Goal: Register for event/course

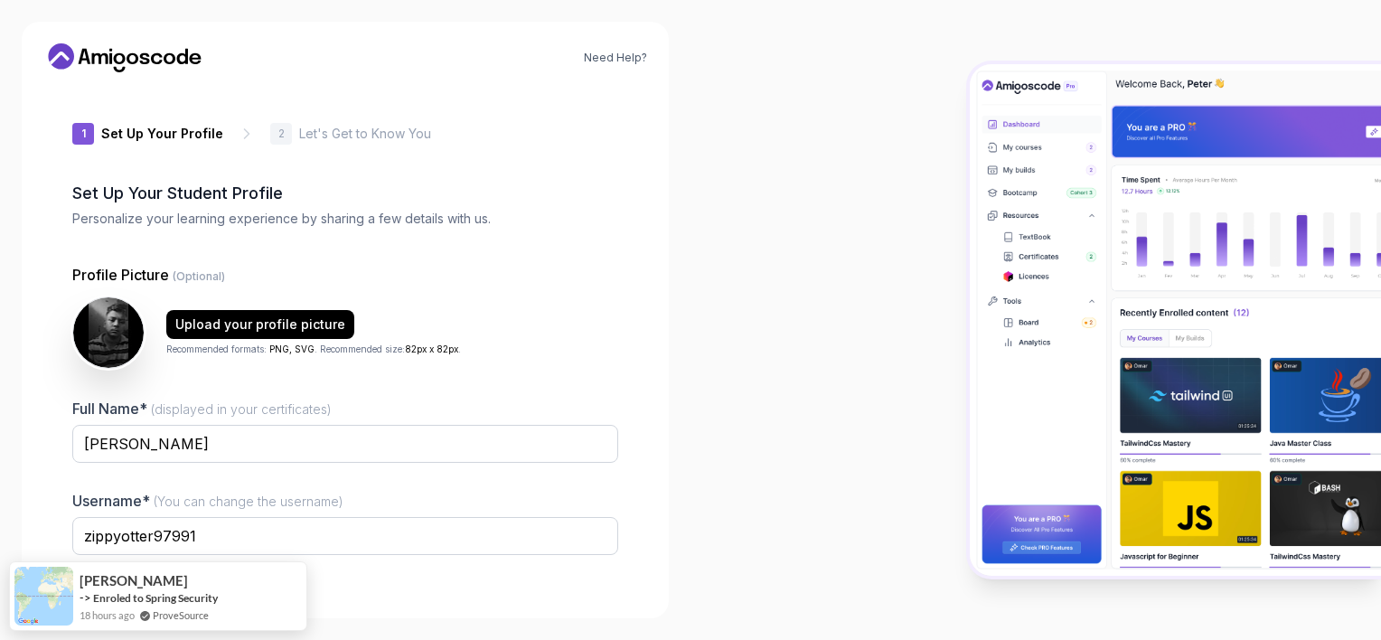
click at [1240, 365] on img at bounding box center [1175, 319] width 411 height 511
drag, startPoint x: 800, startPoint y: 123, endPoint x: 781, endPoint y: 210, distance: 88.8
click at [781, 210] on div at bounding box center [1035, 320] width 690 height 640
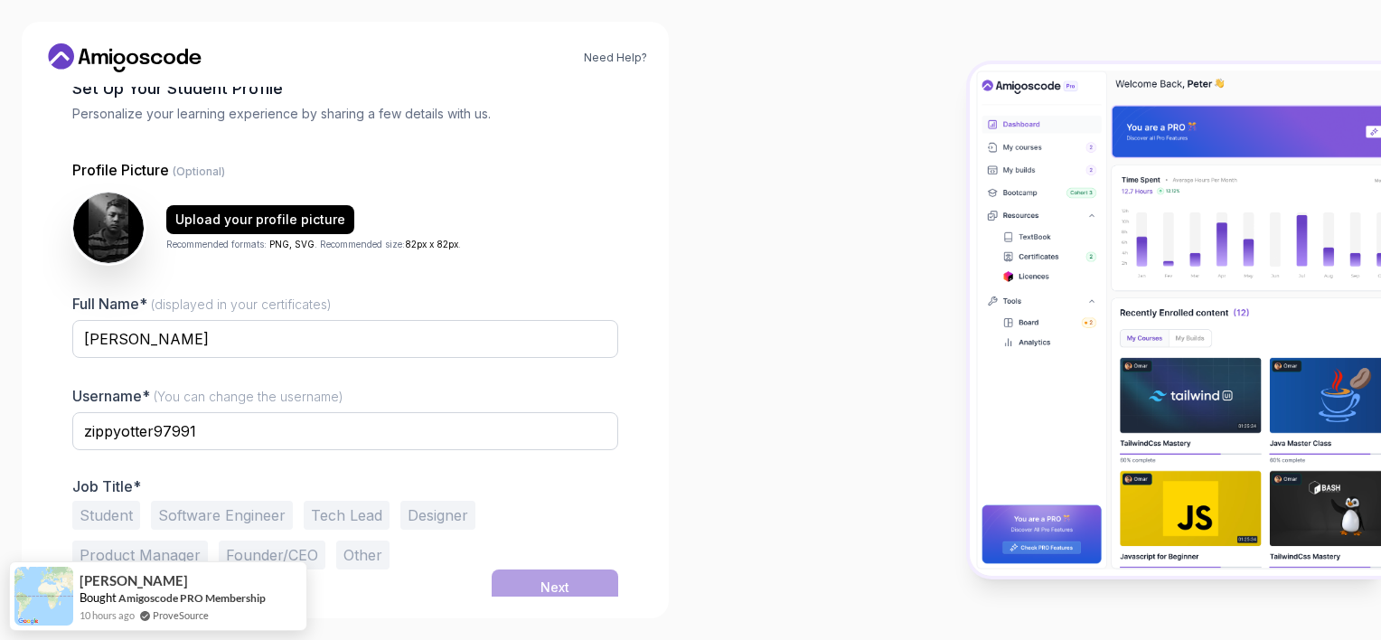
scroll to position [113, 0]
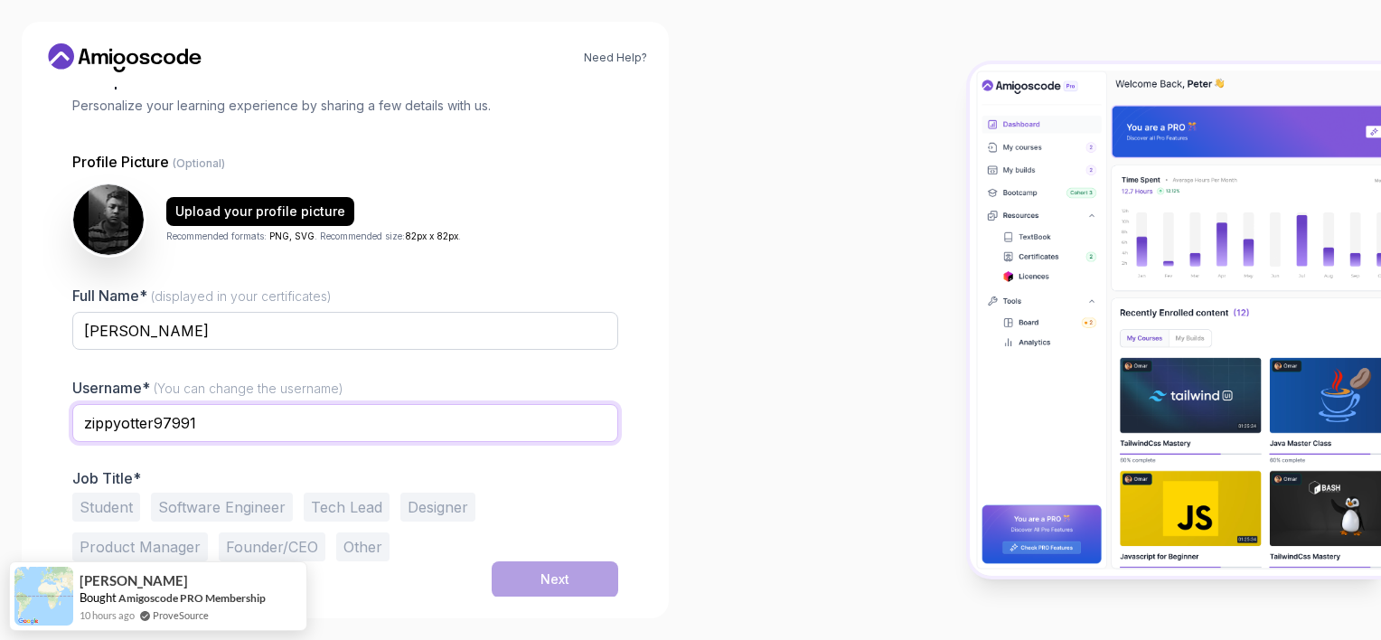
drag, startPoint x: 225, startPoint y: 417, endPoint x: 0, endPoint y: 408, distance: 225.1
click at [0, 408] on html "Need Help? 1 Set Up Your Profile 1 Set Up Your Profile 2 Let's Get to Know You …" at bounding box center [690, 320] width 1381 height 640
type input "Rupankar_byBit"
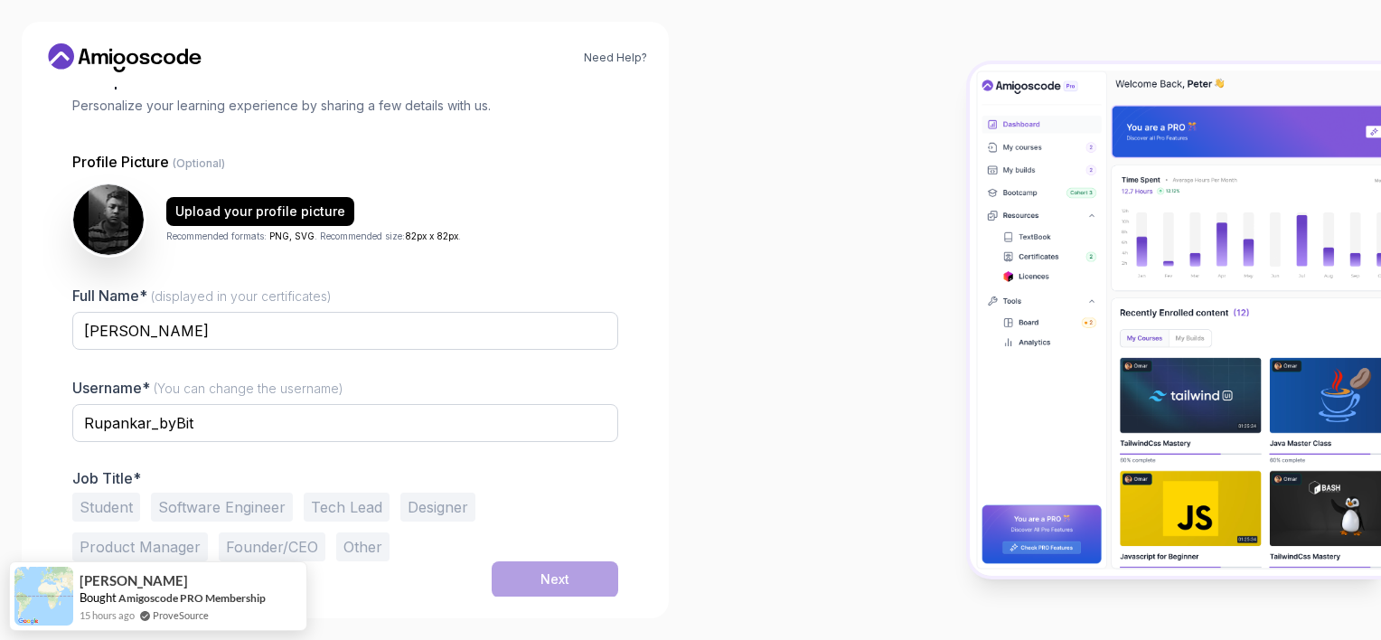
click at [115, 502] on button "Student" at bounding box center [106, 506] width 68 height 29
click at [551, 574] on div "Next" at bounding box center [554, 579] width 29 height 18
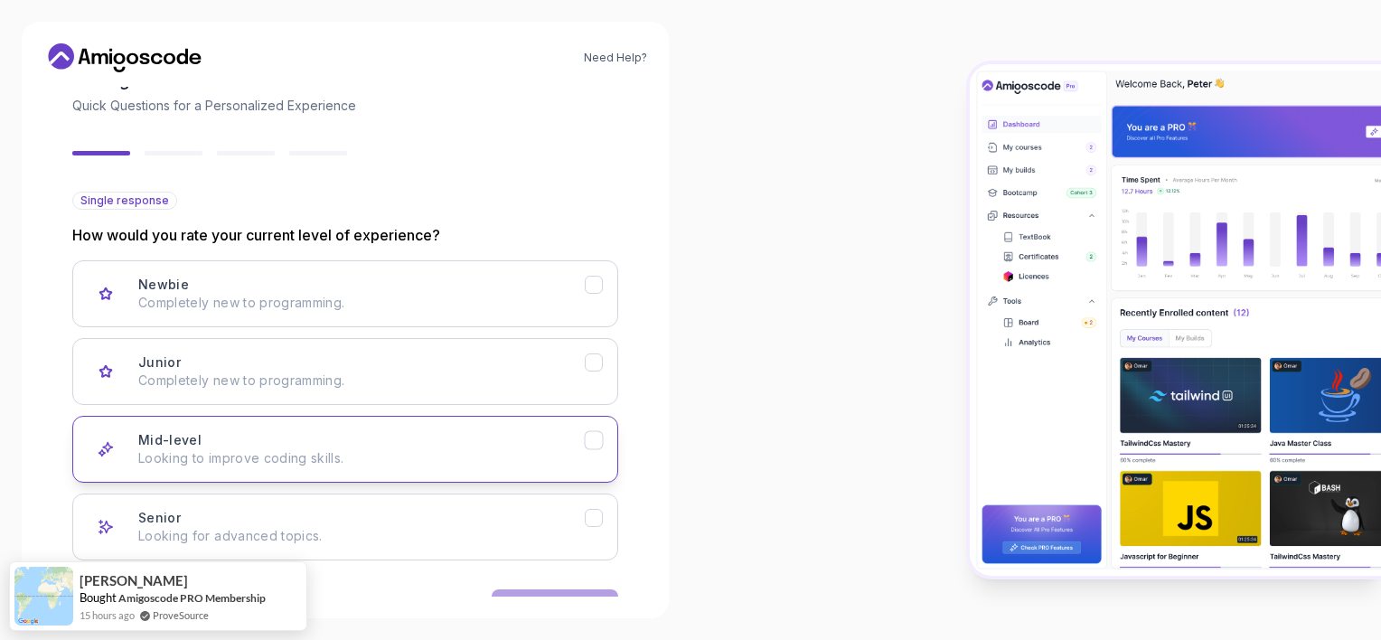
click at [558, 445] on div "Mid-level Looking to improve coding skills." at bounding box center [361, 449] width 446 height 36
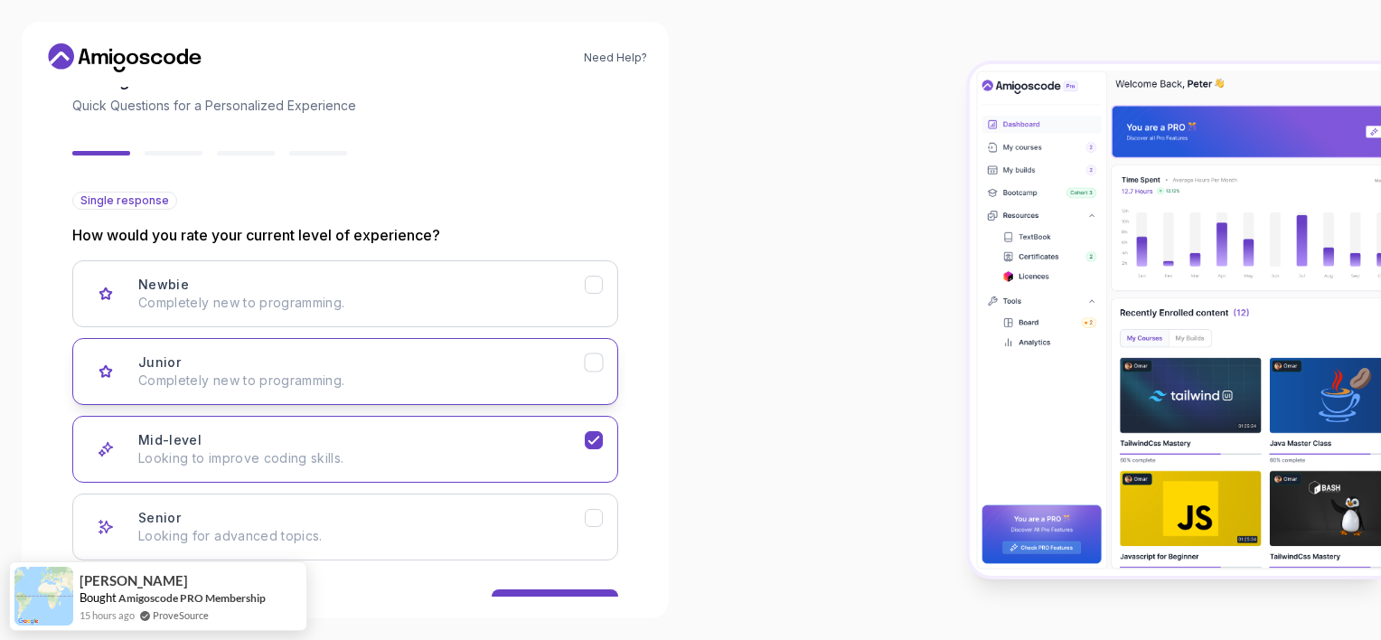
scroll to position [169, 0]
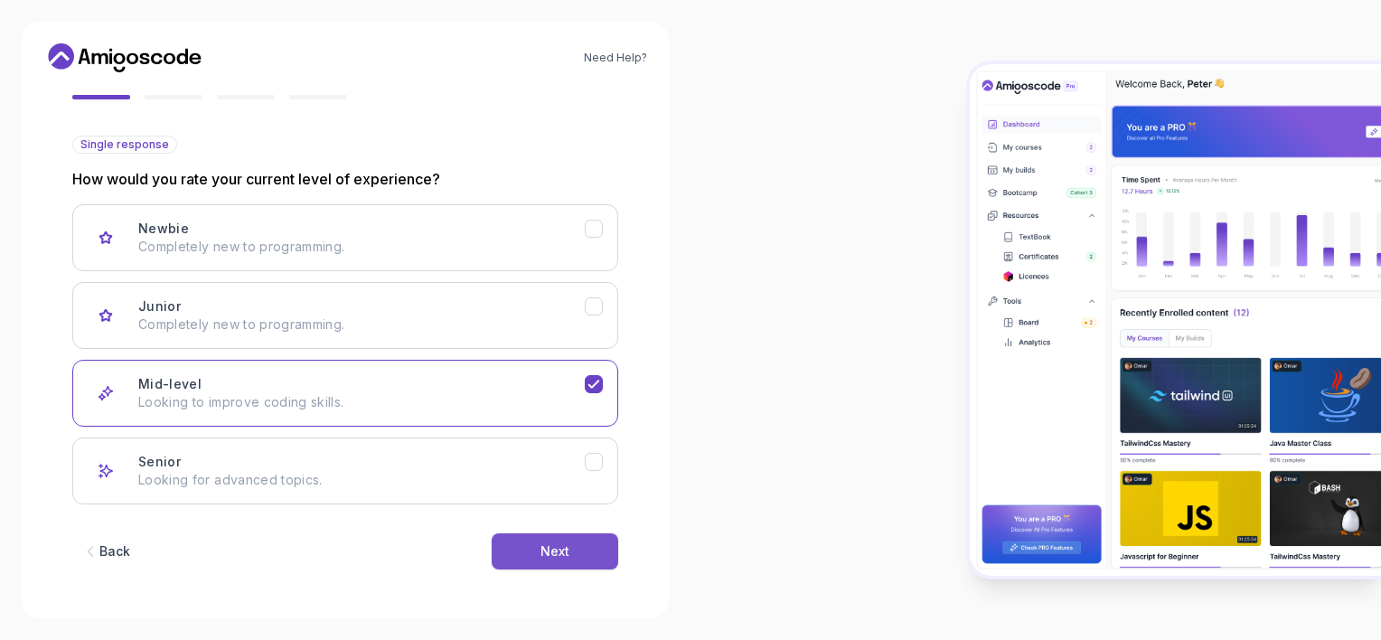
click at [546, 555] on div "Next" at bounding box center [554, 551] width 29 height 18
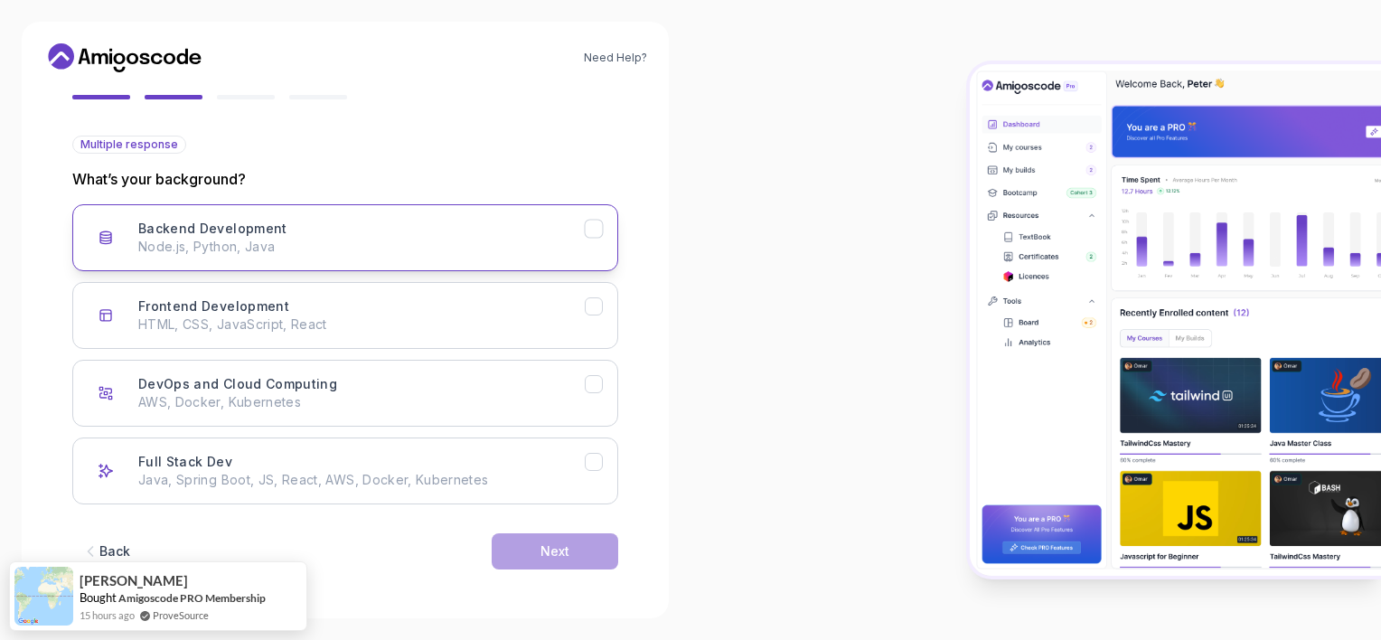
click at [596, 240] on button "Backend Development Node.js, Python, Java" at bounding box center [345, 237] width 546 height 67
click at [545, 547] on div "Next" at bounding box center [554, 551] width 29 height 18
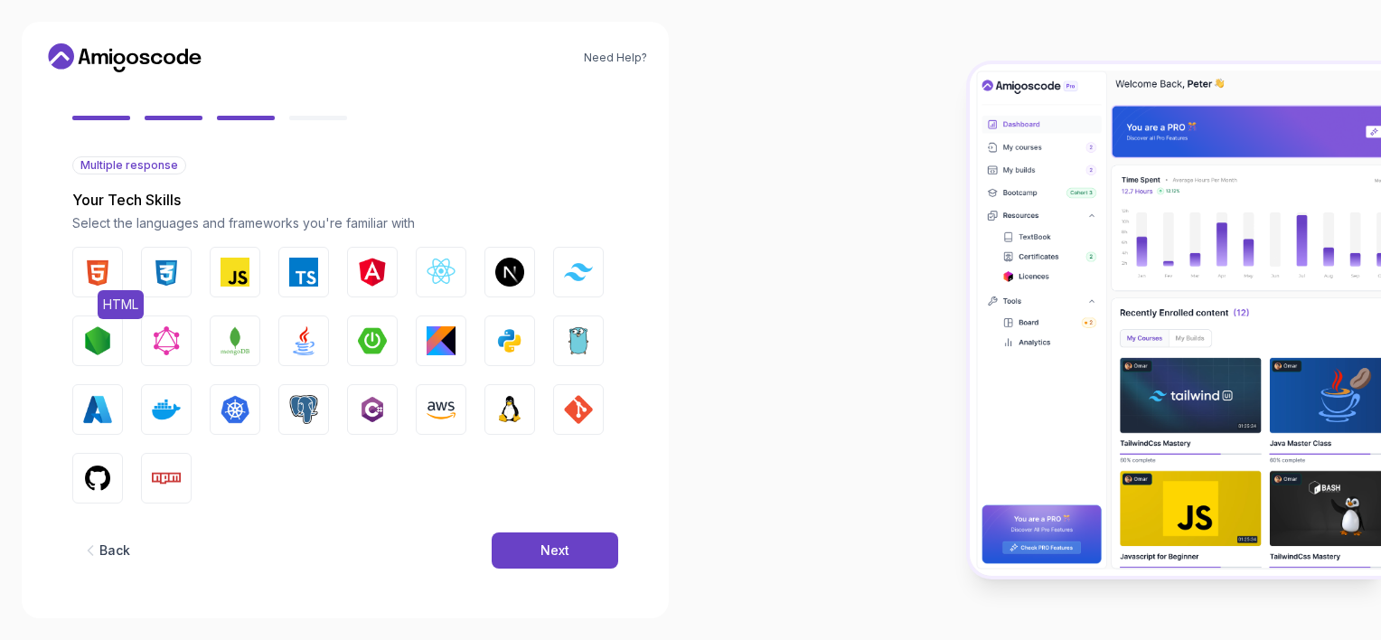
click at [101, 294] on span "HTML" at bounding box center [121, 304] width 46 height 29
click at [177, 298] on div "HTML CSS JavaScript TypeScript Angular React.js Next.js Tailwind CSS Node.js Gr…" at bounding box center [345, 375] width 546 height 257
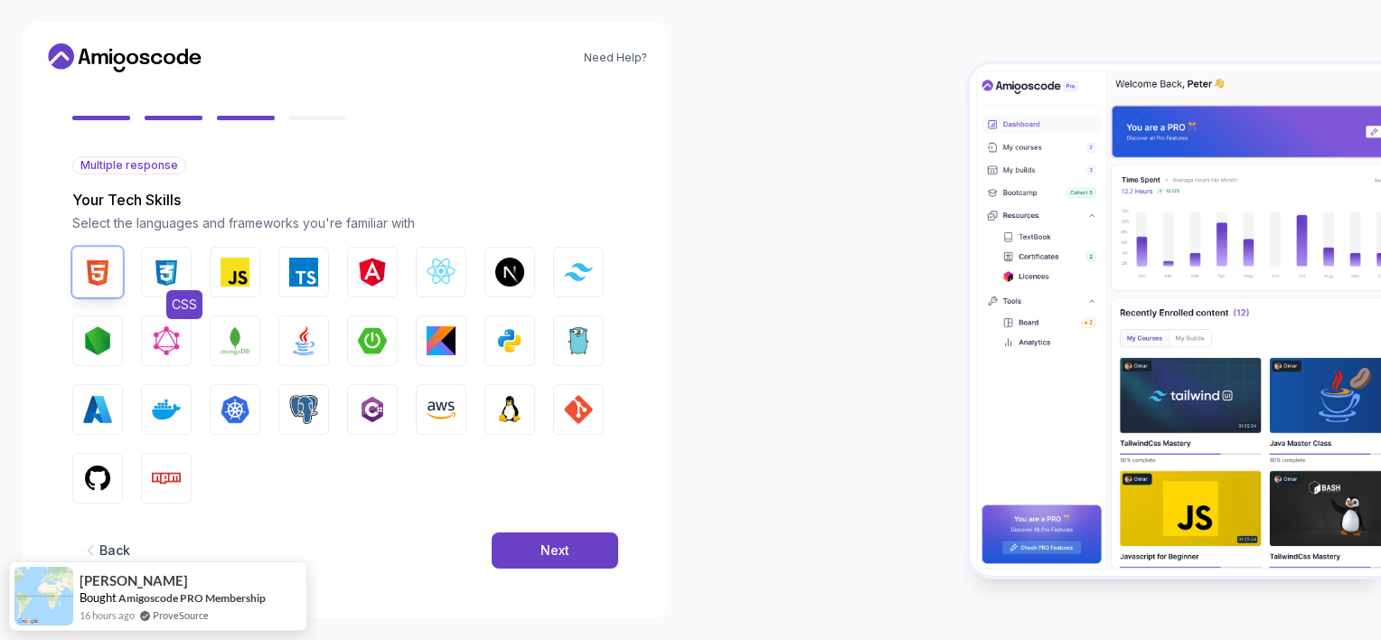
click at [182, 283] on button "CSS" at bounding box center [166, 272] width 51 height 51
click at [528, 336] on button "Python" at bounding box center [509, 340] width 51 height 51
click at [288, 321] on button "Java" at bounding box center [303, 340] width 51 height 51
click at [94, 467] on img "button" at bounding box center [97, 478] width 29 height 29
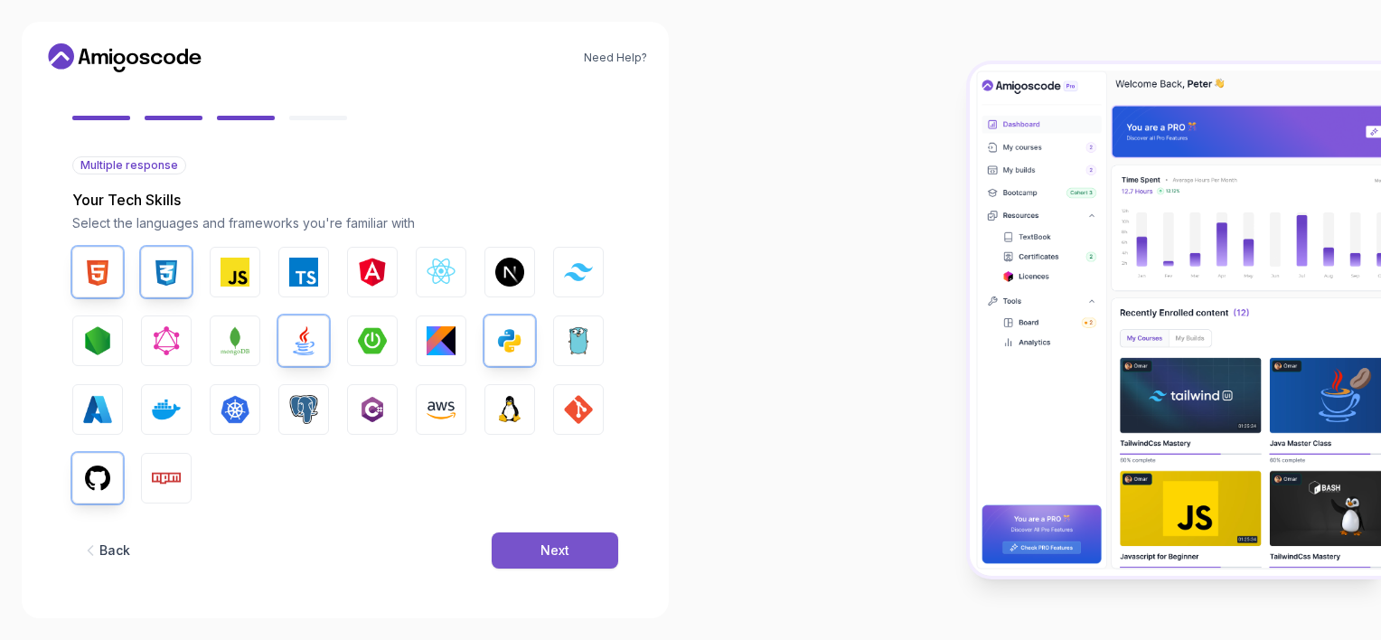
click at [549, 556] on div "Next" at bounding box center [554, 550] width 29 height 18
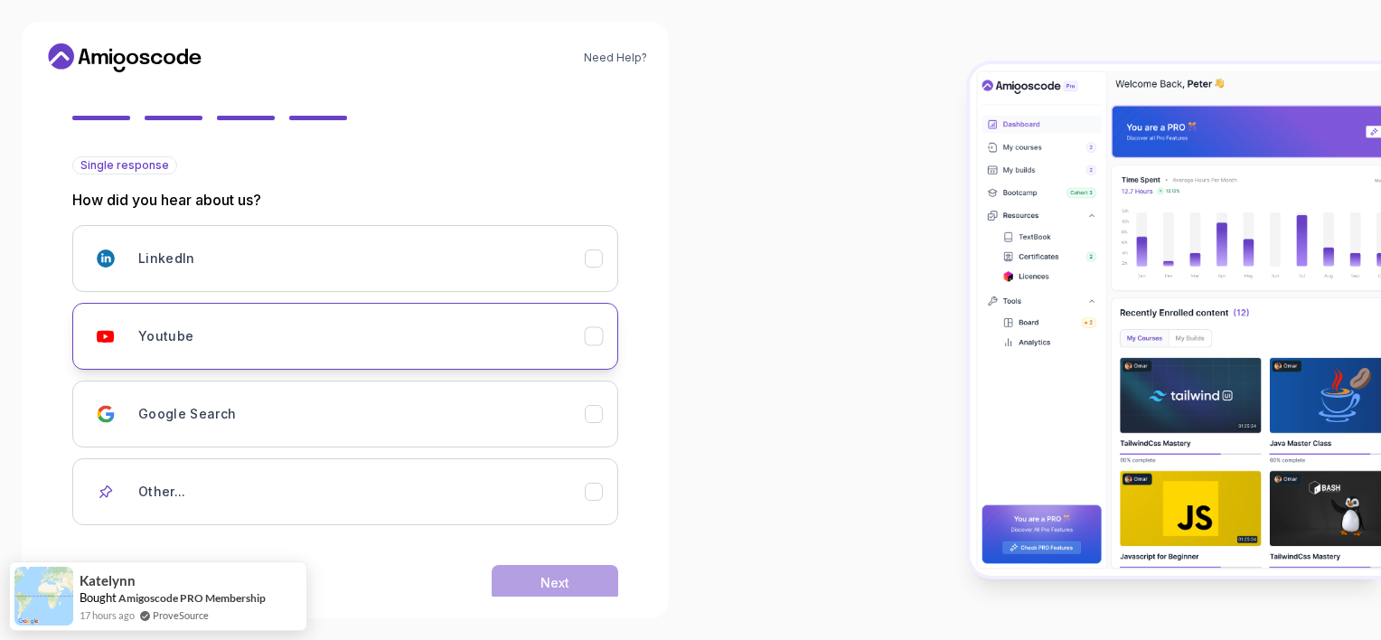
click at [562, 357] on button "Youtube" at bounding box center [345, 336] width 546 height 67
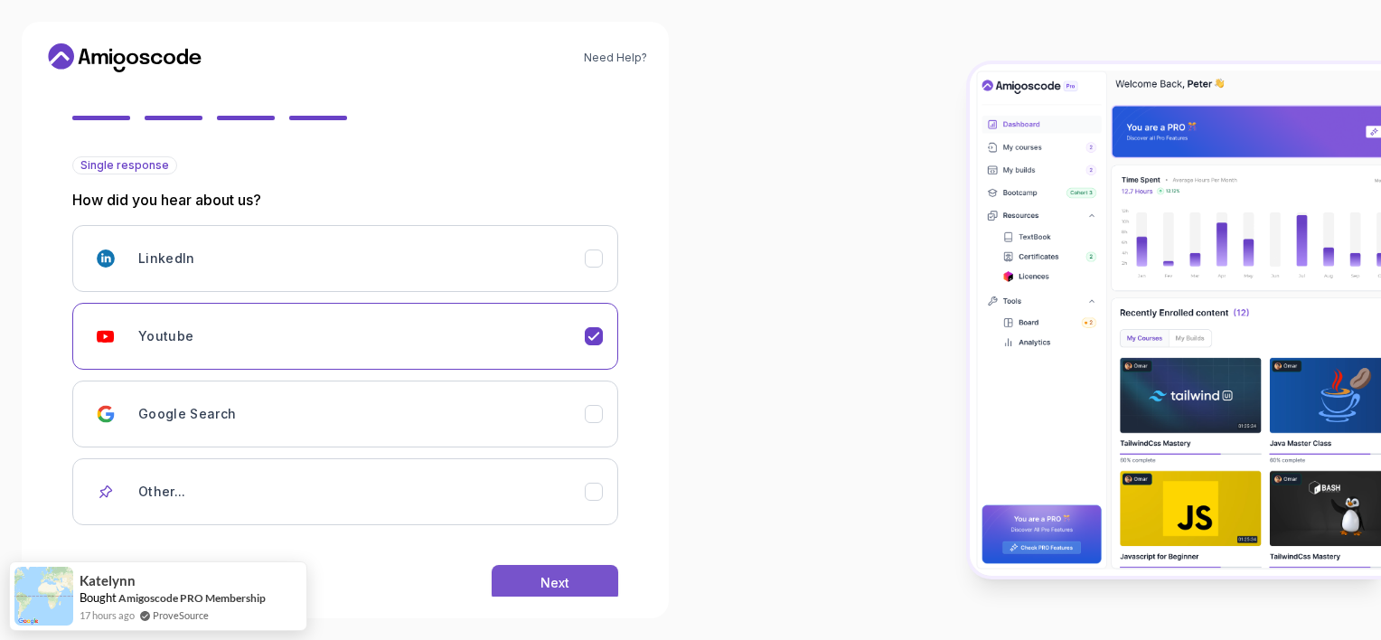
click at [563, 567] on button "Next" at bounding box center [555, 583] width 127 height 36
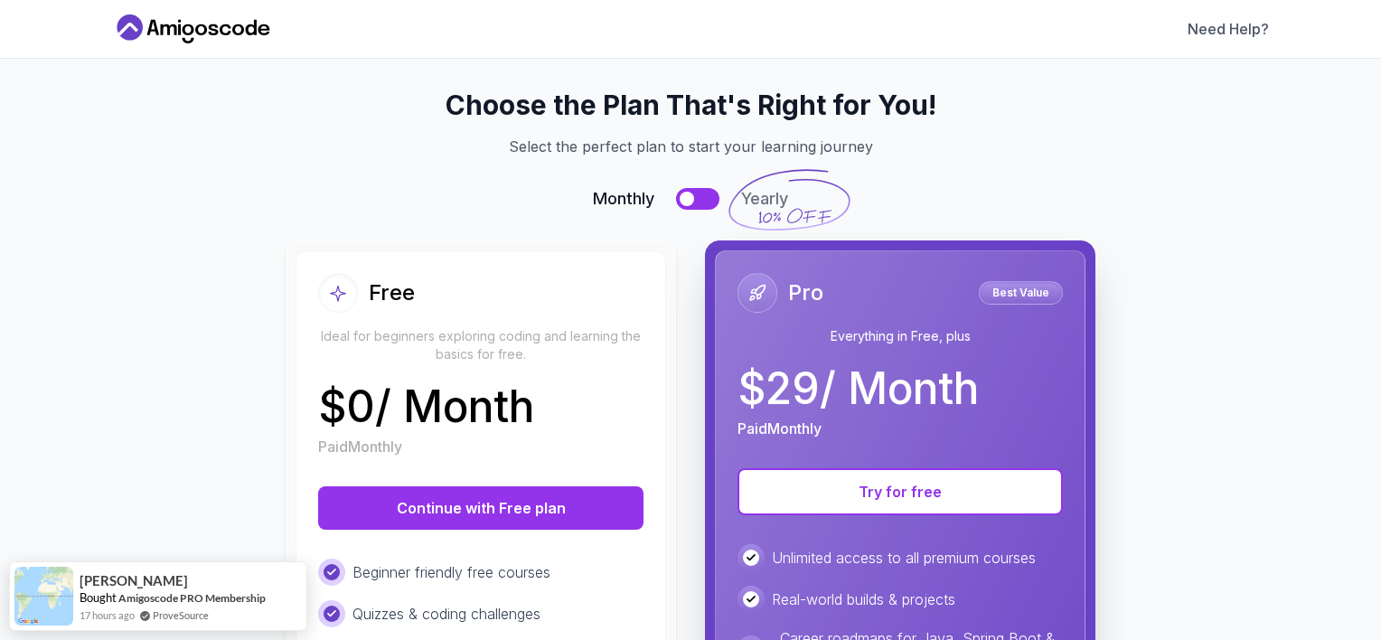
scroll to position [0, 0]
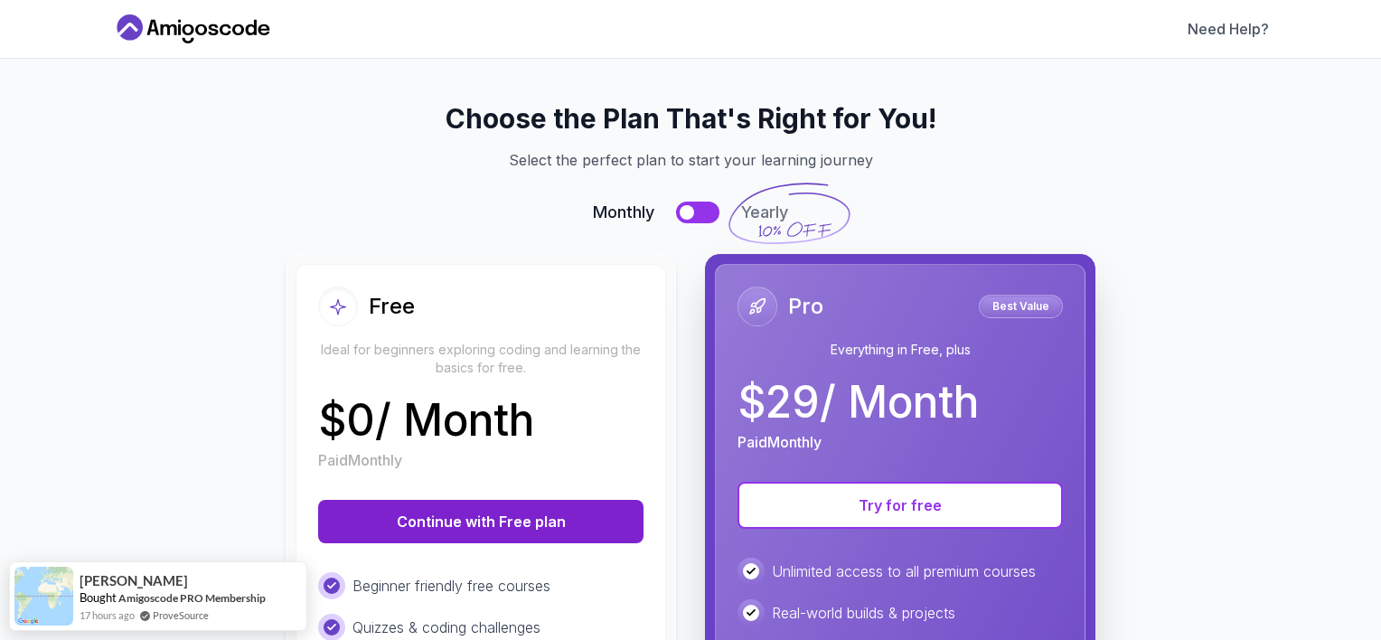
click at [523, 516] on button "Continue with Free plan" at bounding box center [480, 521] width 325 height 43
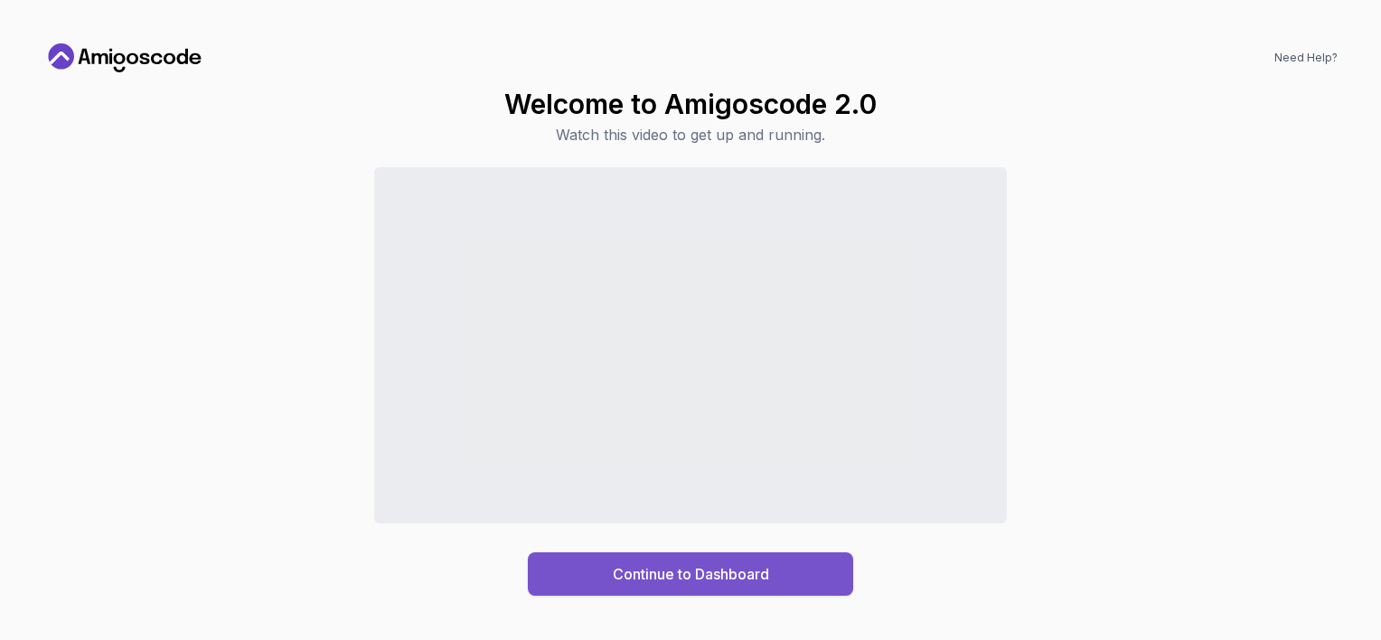
click at [795, 567] on button "Continue to Dashboard" at bounding box center [690, 573] width 325 height 43
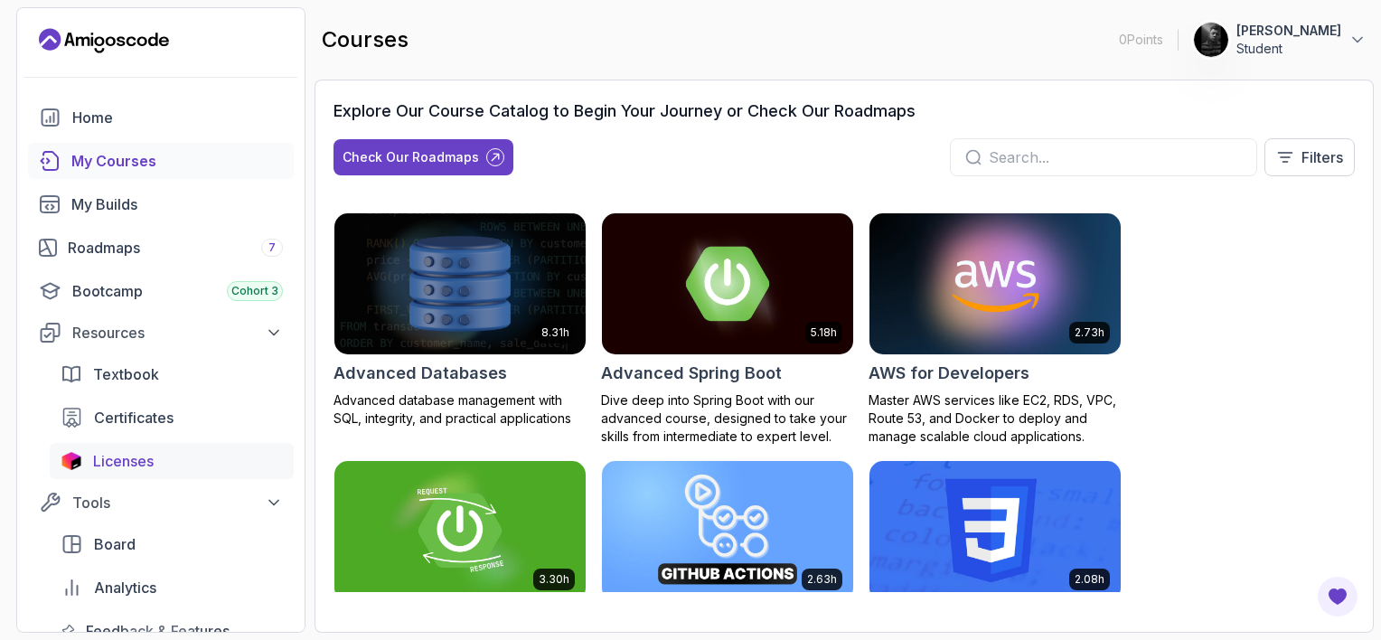
click at [149, 469] on span "Licenses" at bounding box center [123, 461] width 61 height 22
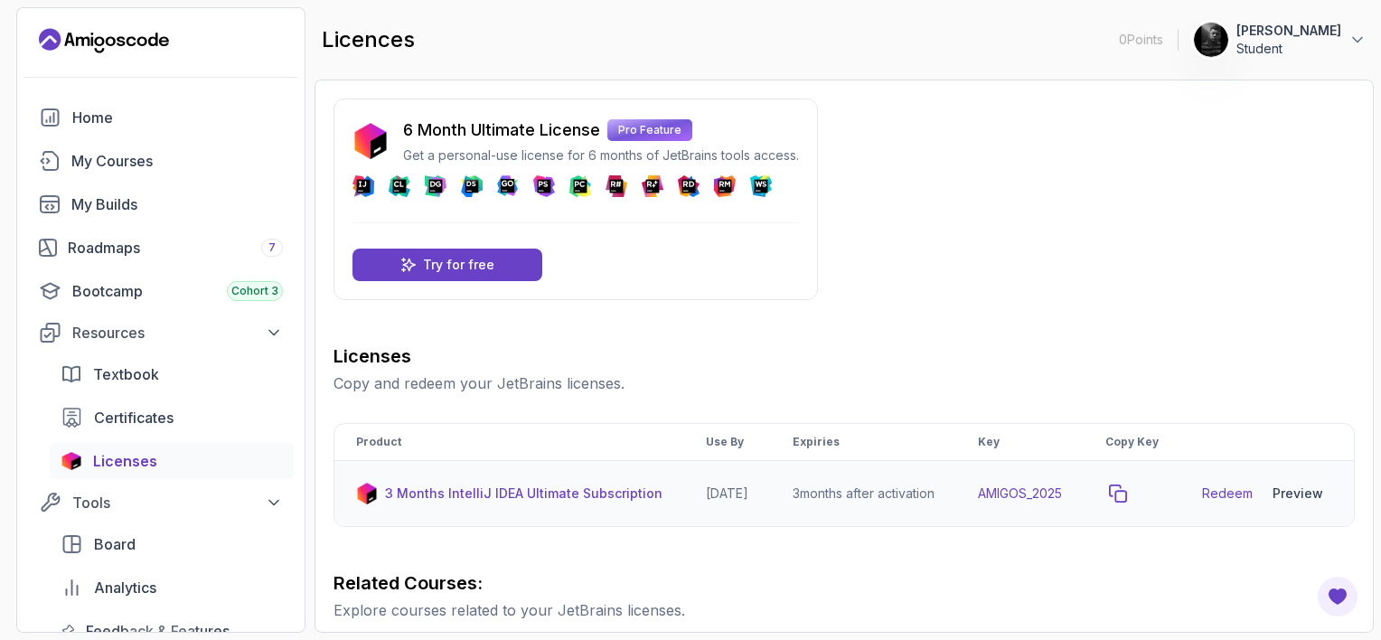
click at [1126, 502] on icon "copy-button" at bounding box center [1118, 493] width 16 height 16
click at [616, 502] on p "3 Months IntelliJ IDEA Ultimate Subscription" at bounding box center [523, 493] width 277 height 18
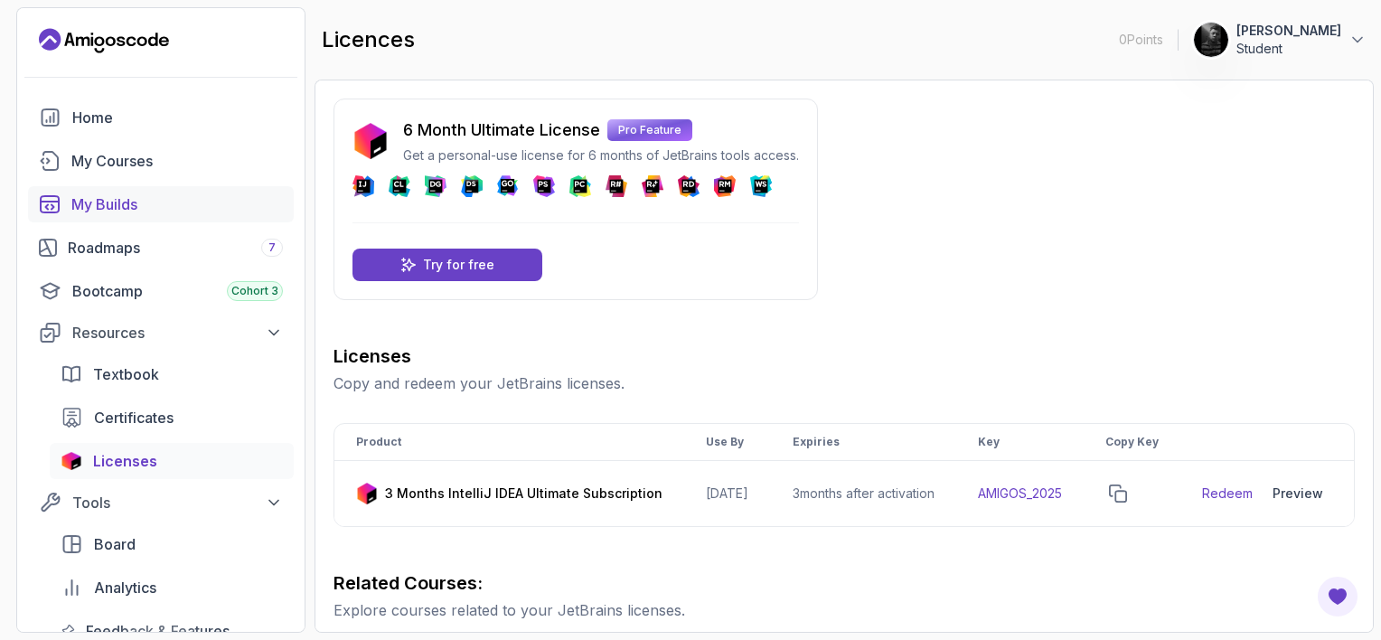
click at [93, 191] on link "My Builds" at bounding box center [161, 204] width 266 height 36
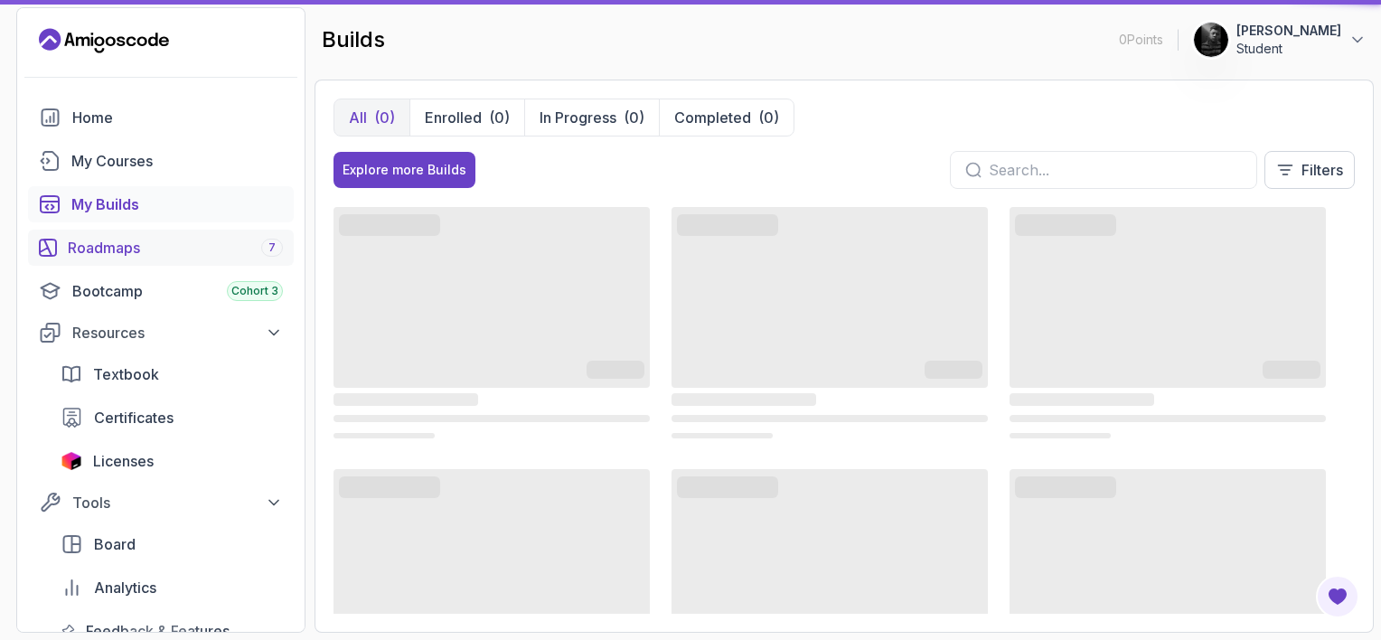
click at [105, 246] on div "Roadmaps 7" at bounding box center [175, 248] width 215 height 22
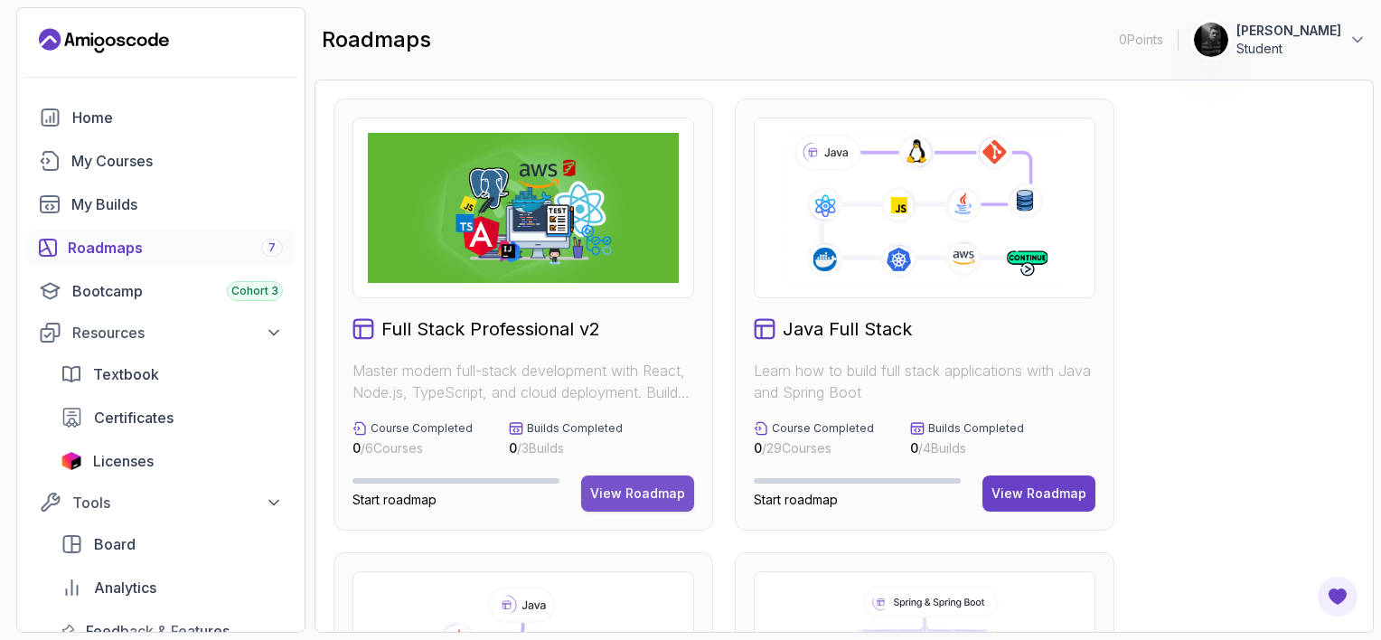
click at [635, 493] on div "View Roadmap" at bounding box center [637, 493] width 95 height 18
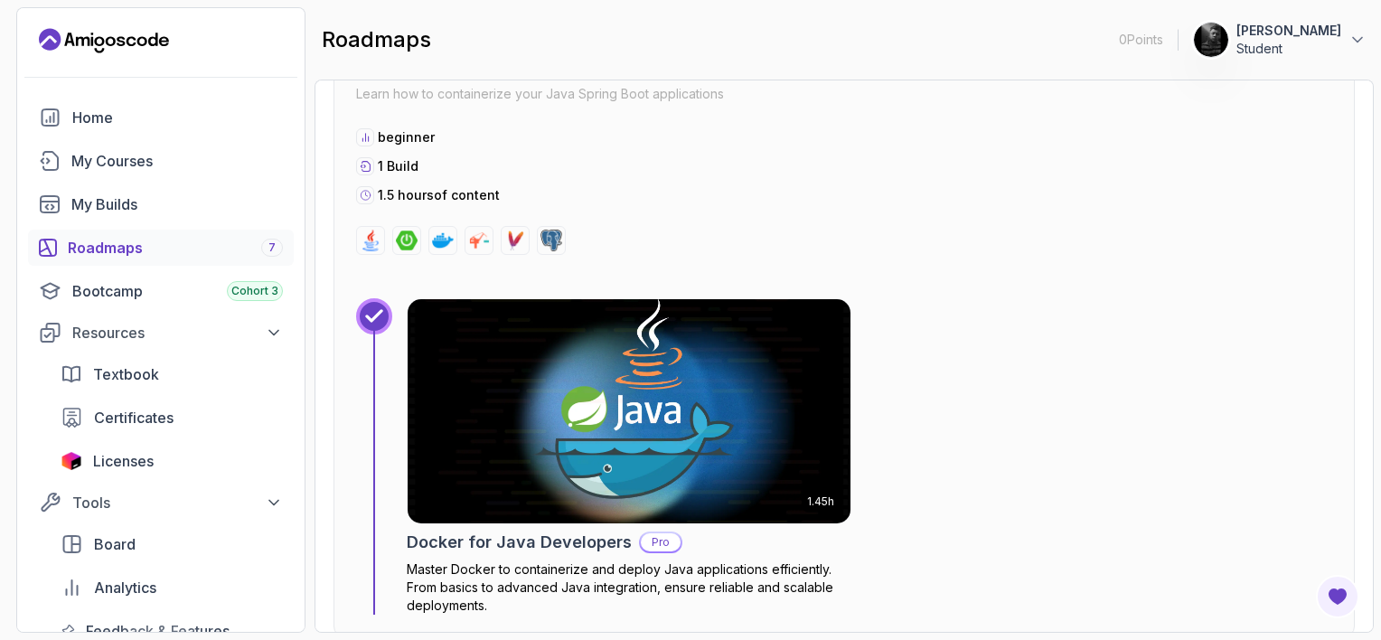
scroll to position [2388, 0]
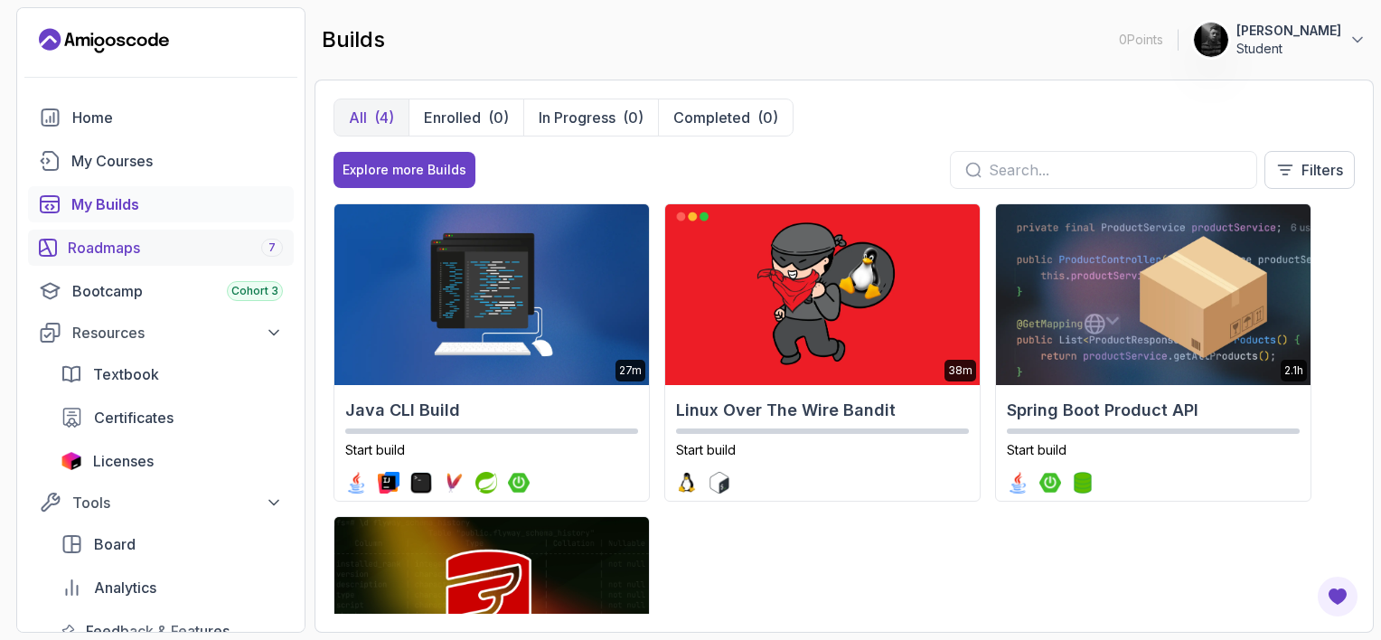
click at [127, 255] on div "Roadmaps 7" at bounding box center [175, 248] width 215 height 22
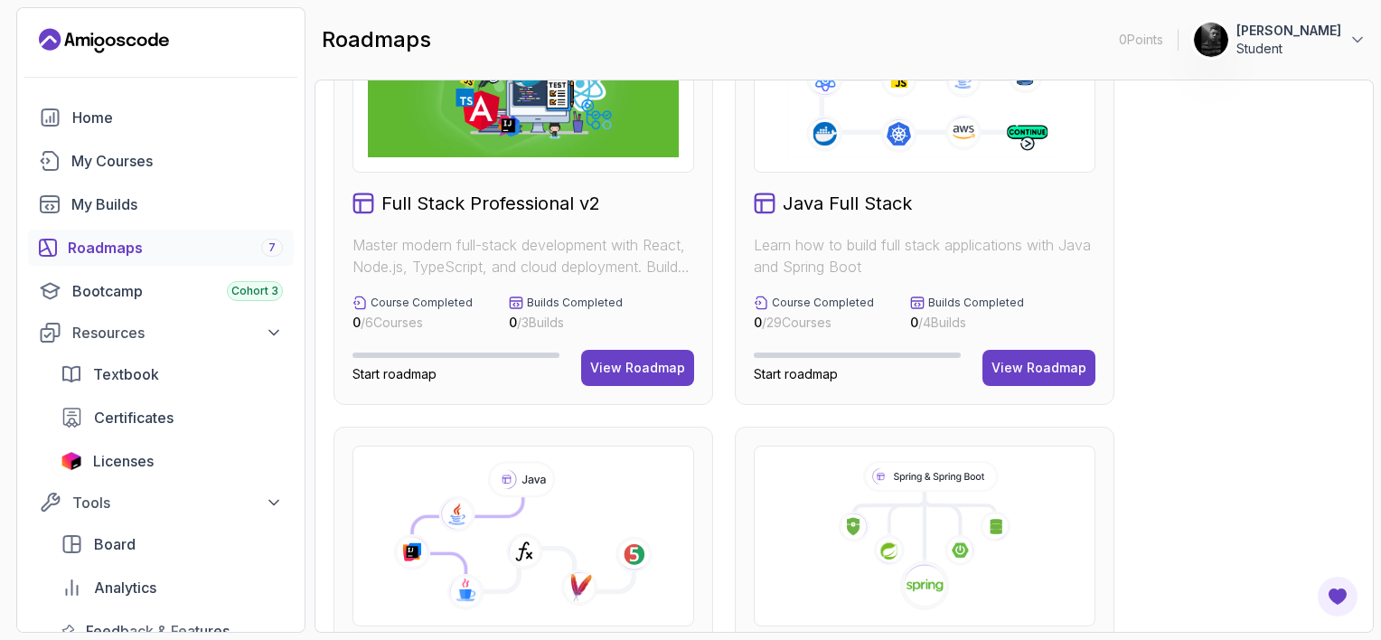
scroll to position [127, 0]
click at [1029, 368] on div "View Roadmap" at bounding box center [1038, 367] width 95 height 18
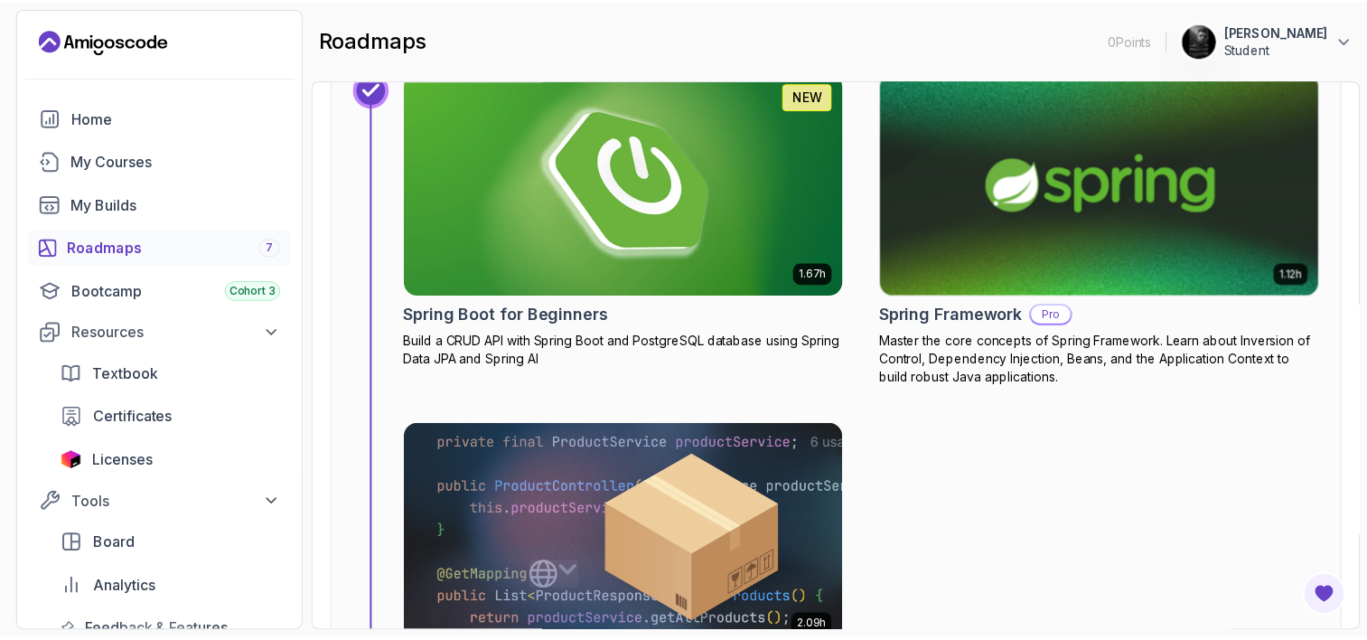
scroll to position [6961, 0]
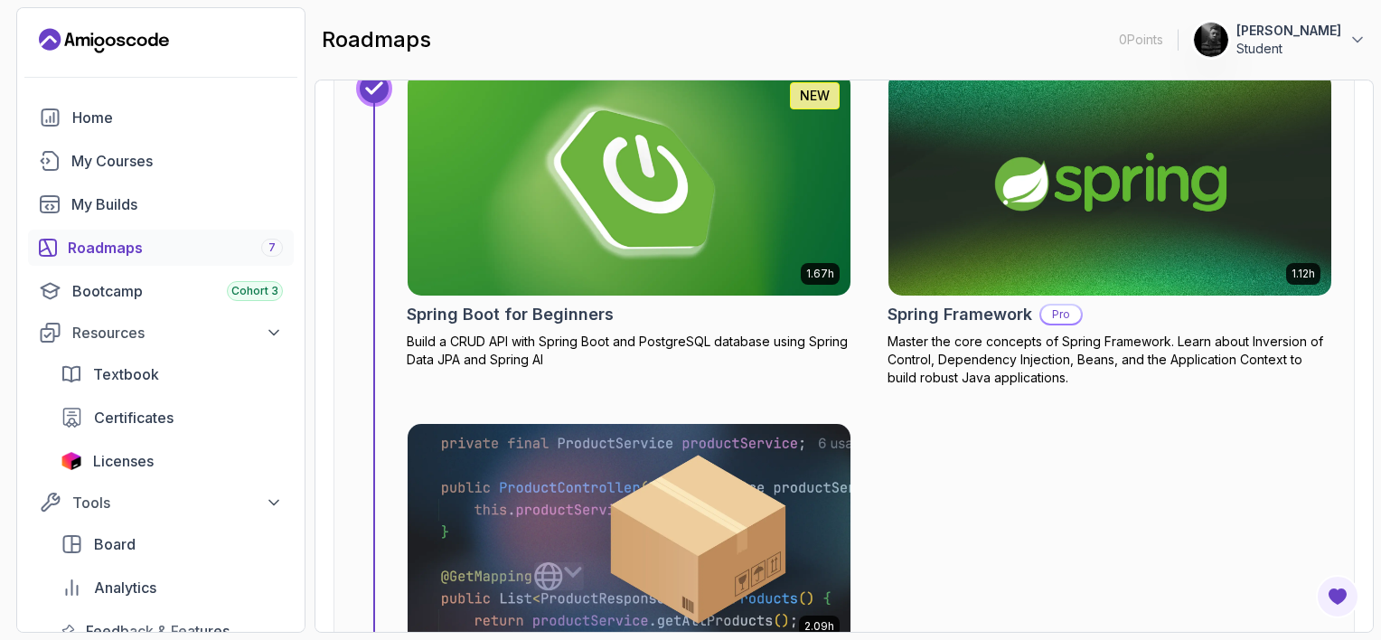
click at [775, 274] on img at bounding box center [629, 183] width 465 height 235
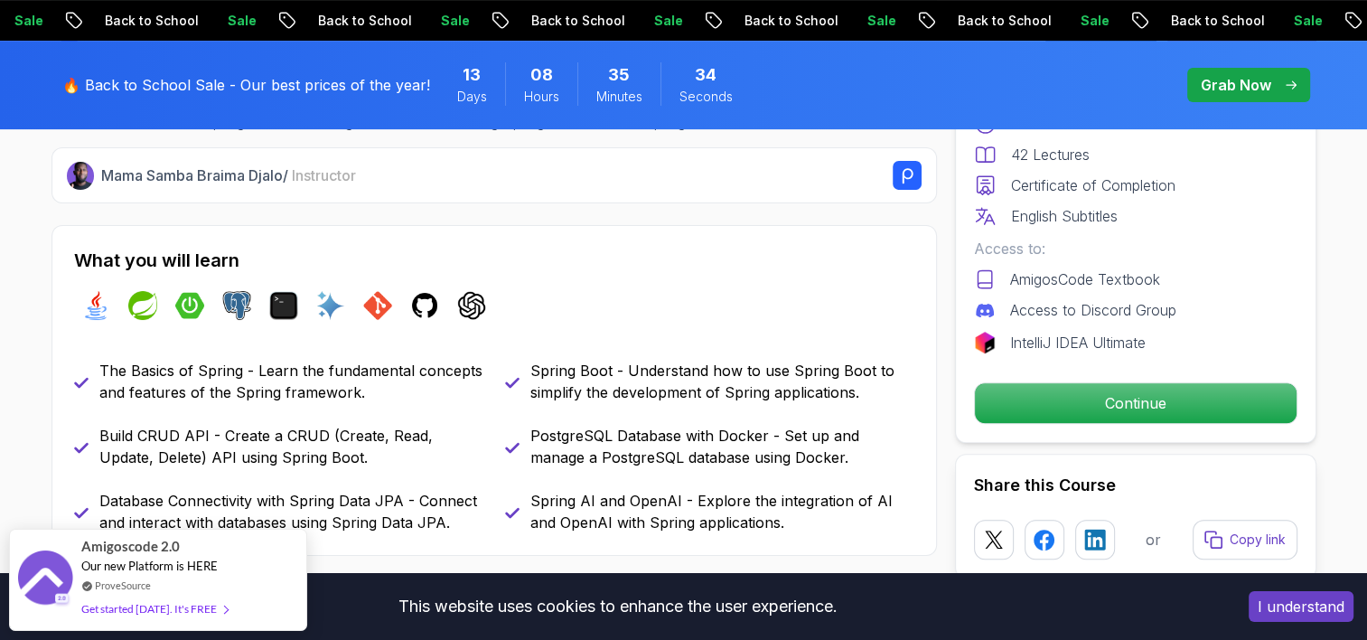
scroll to position [694, 0]
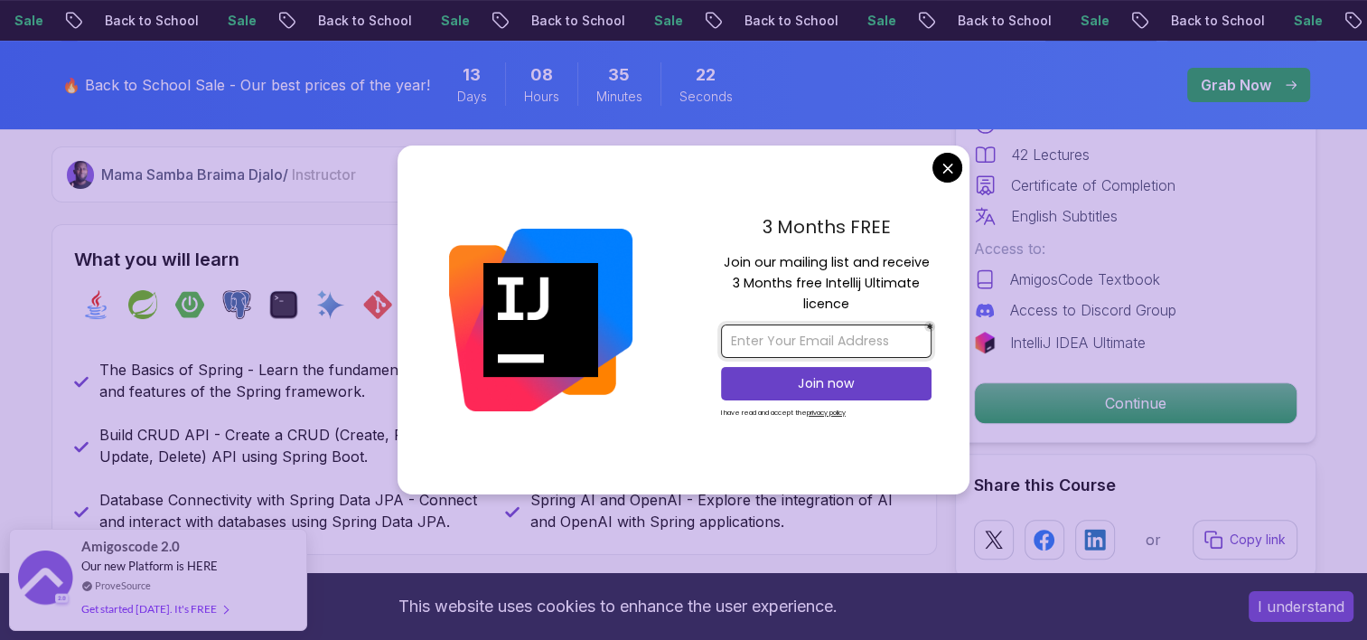
click at [860, 342] on input "email" at bounding box center [826, 340] width 211 height 33
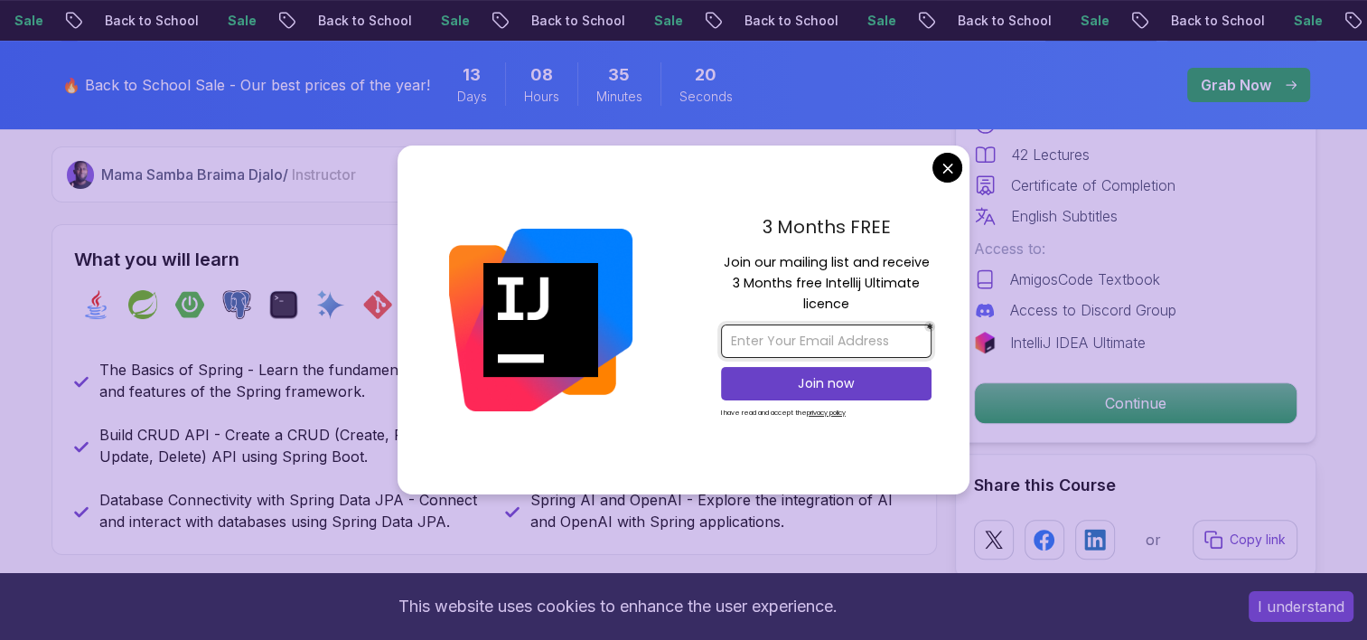
type input "[EMAIL_ADDRESS][DOMAIN_NAME]"
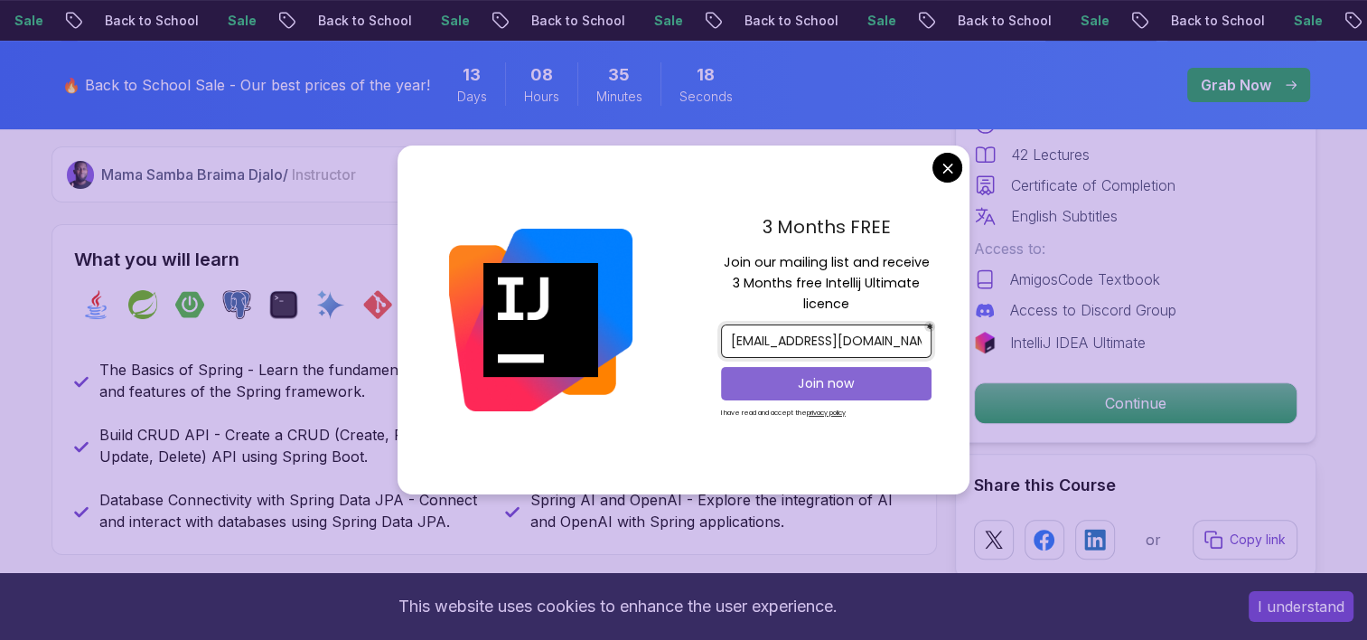
click at [846, 377] on p "Join now" at bounding box center [826, 383] width 171 height 18
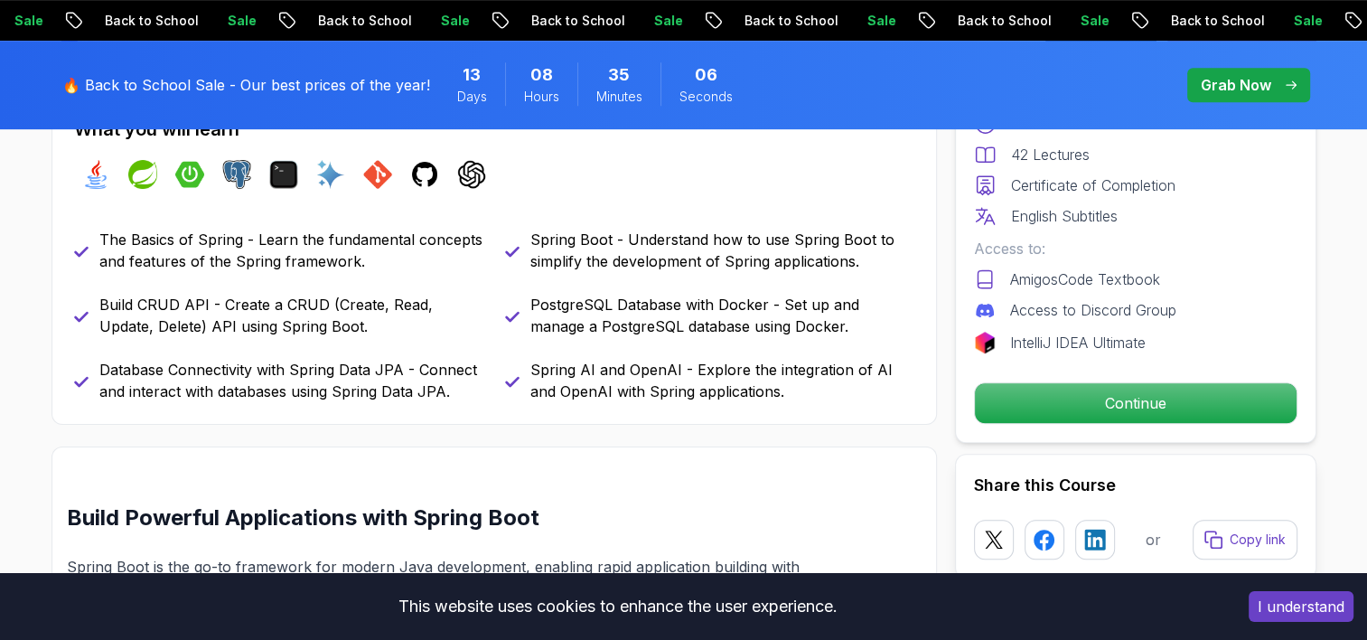
scroll to position [823, 0]
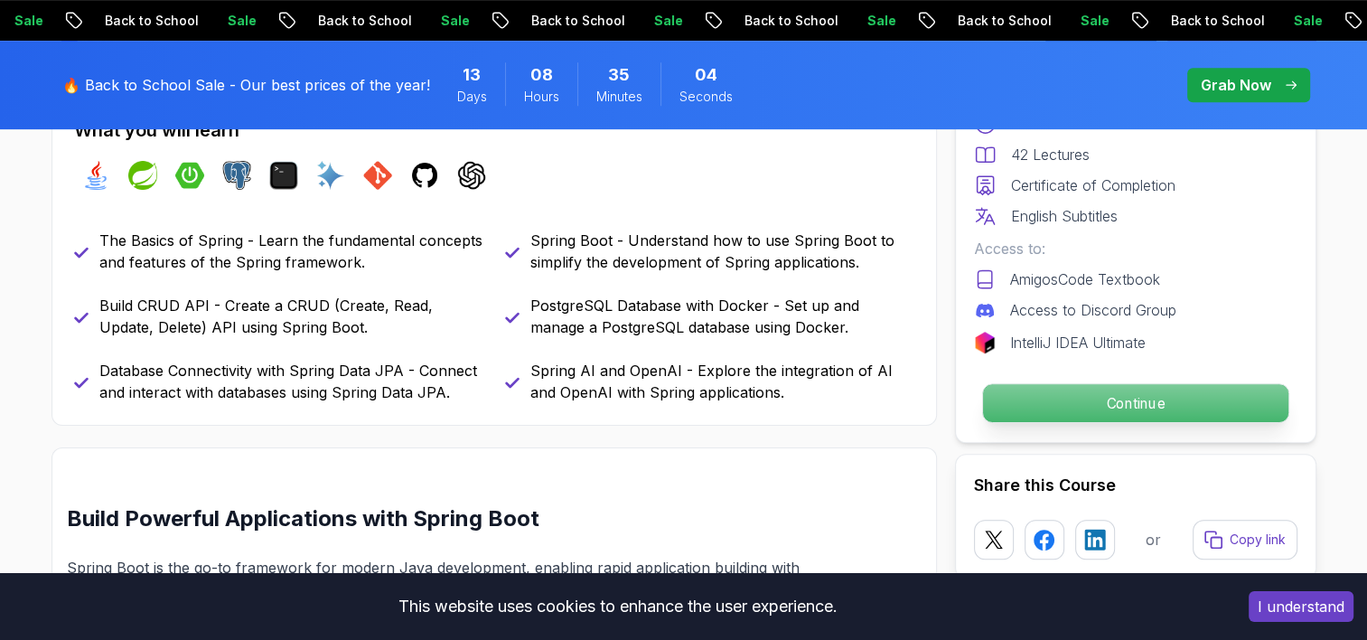
click at [1092, 394] on p "Continue" at bounding box center [1134, 403] width 305 height 38
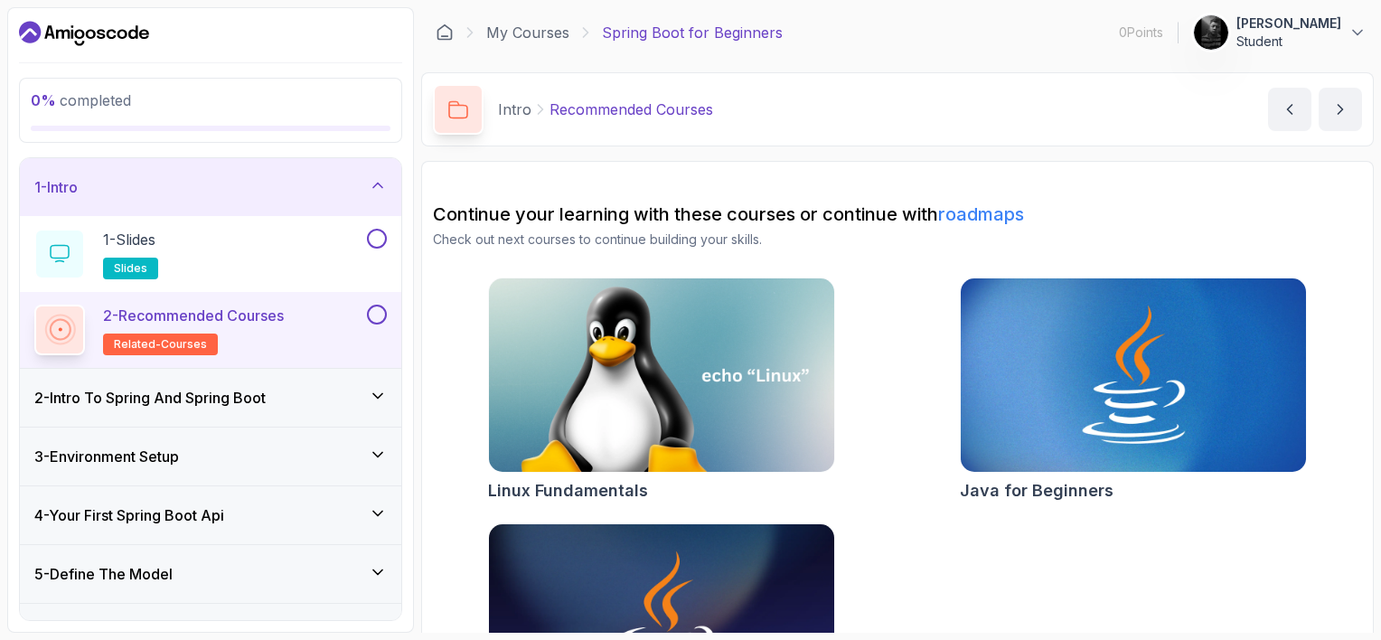
scroll to position [133, 0]
